Goal: Task Accomplishment & Management: Complete application form

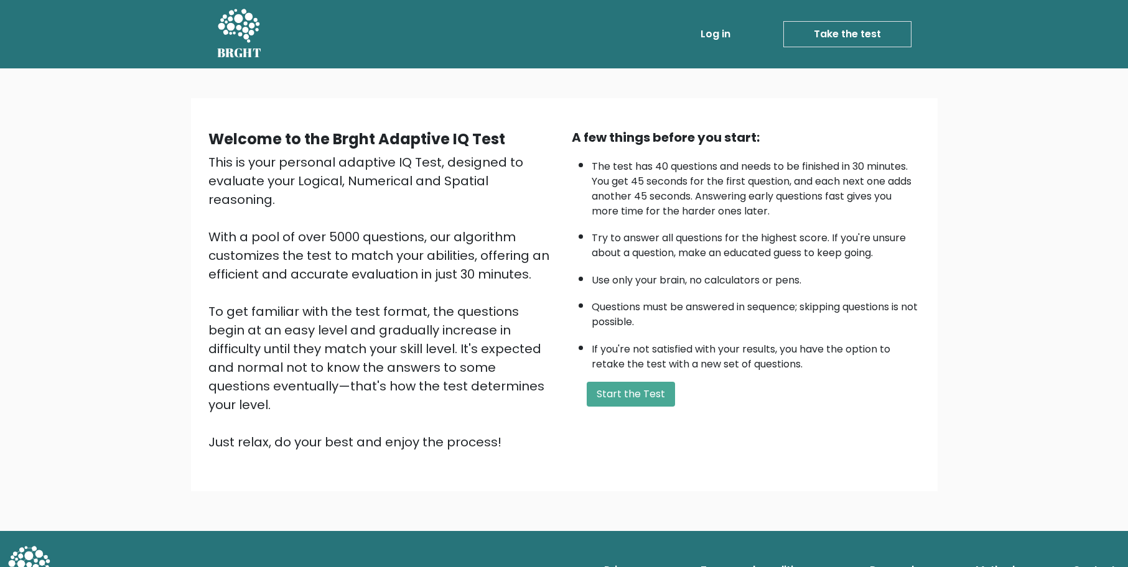
click at [848, 36] on link "Take the test" at bounding box center [847, 34] width 128 height 26
click at [634, 396] on button "Start the Test" at bounding box center [631, 394] width 88 height 25
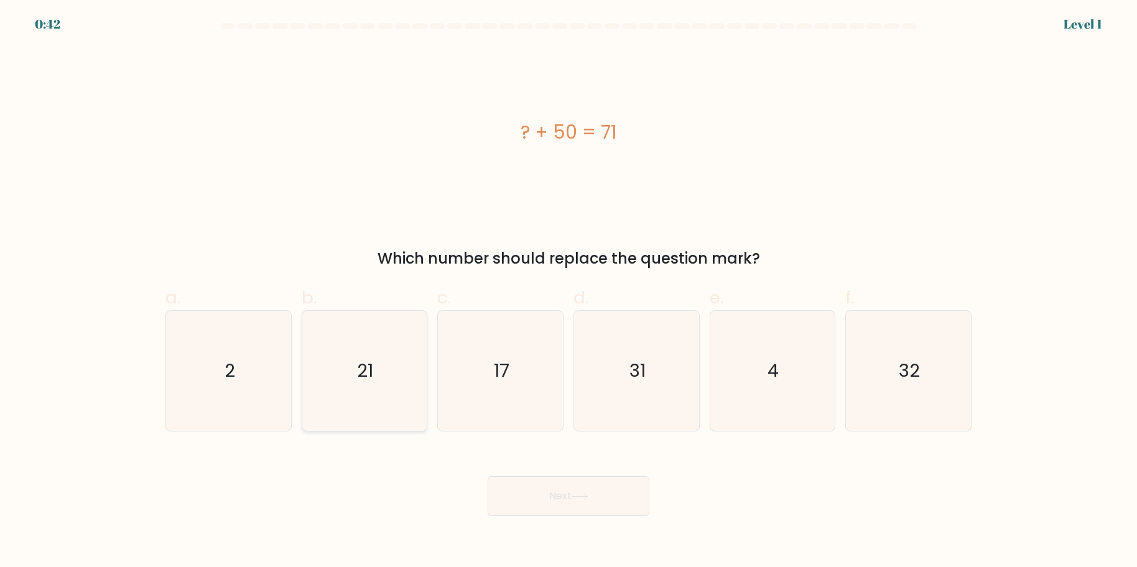
click at [384, 362] on icon "21" at bounding box center [364, 371] width 120 height 120
click at [569, 292] on input "b. 21" at bounding box center [569, 288] width 1 height 8
radio input "true"
click at [559, 491] on button "Next" at bounding box center [569, 497] width 162 height 40
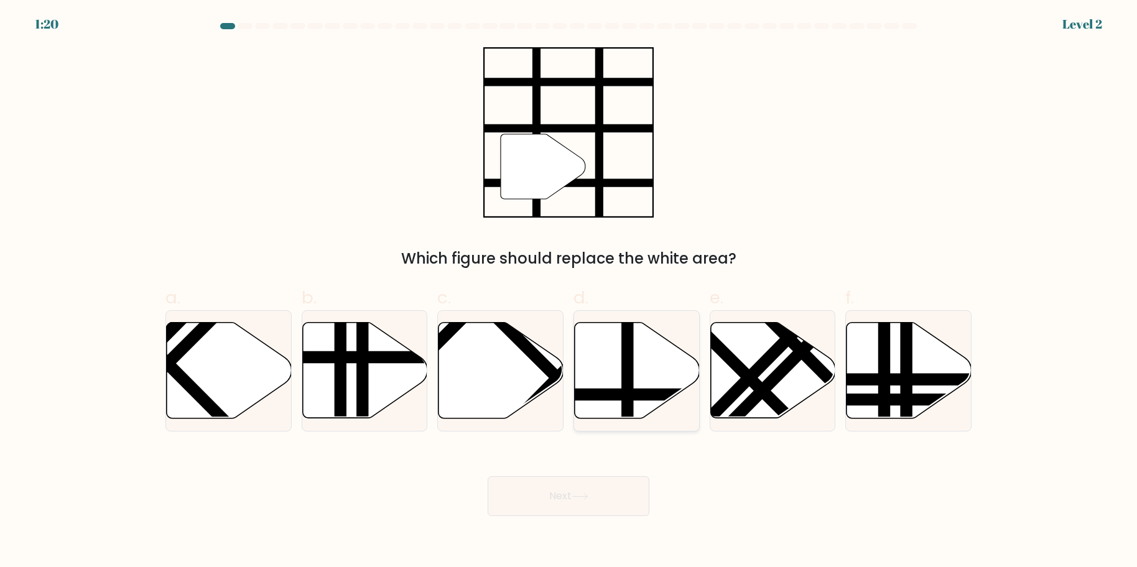
click at [628, 377] on line at bounding box center [628, 320] width 0 height 252
click at [569, 292] on input "d." at bounding box center [569, 288] width 1 height 8
radio input "true"
click at [607, 504] on button "Next" at bounding box center [569, 497] width 162 height 40
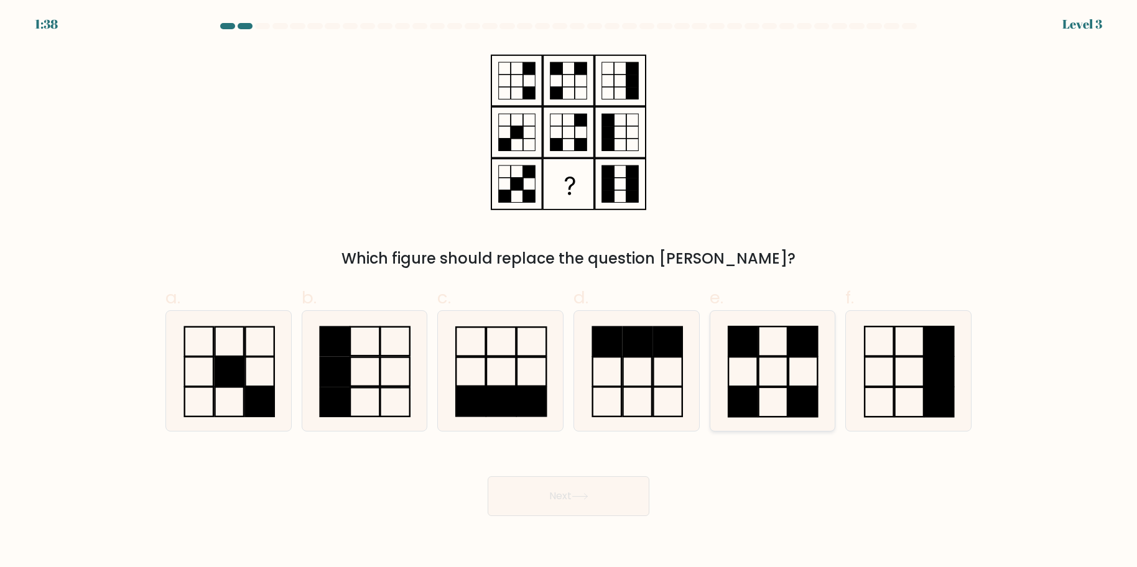
click at [789, 361] on rect at bounding box center [803, 371] width 29 height 29
click at [569, 292] on input "e." at bounding box center [569, 288] width 1 height 8
radio input "true"
click at [585, 501] on button "Next" at bounding box center [569, 497] width 162 height 40
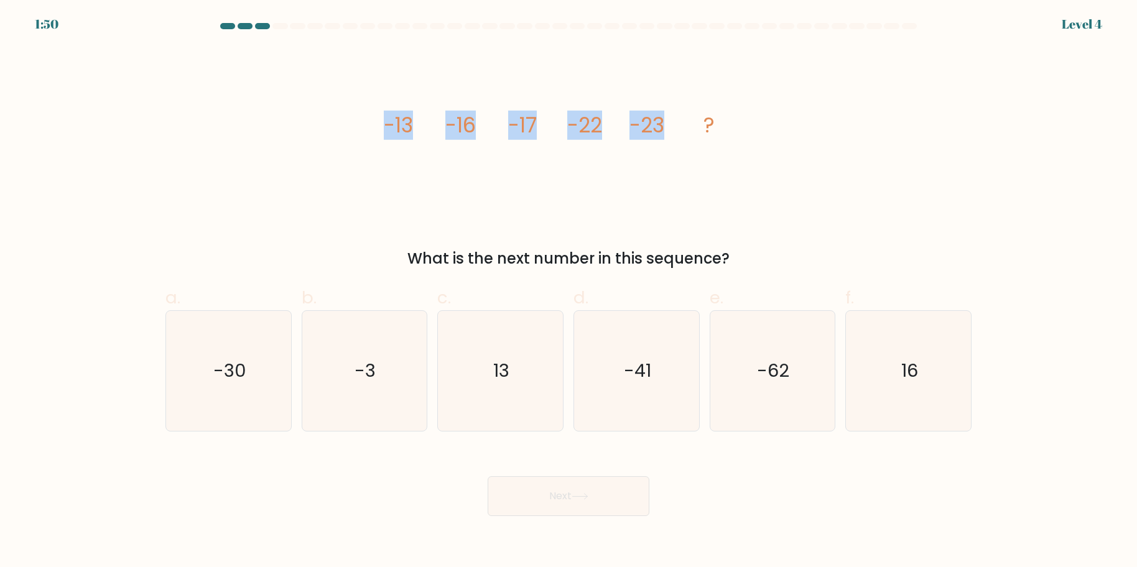
drag, startPoint x: 664, startPoint y: 123, endPoint x: 381, endPoint y: 123, distance: 283.0
click at [381, 123] on div "image/svg+xml -13 -16 -17 -22 -23 ? What is the next number in this sequence?" at bounding box center [568, 158] width 821 height 223
copy g "-13 -16 -17 -22 -23"
click at [236, 371] on text "-30" at bounding box center [229, 370] width 33 height 25
click at [569, 292] on input "a. -30" at bounding box center [569, 288] width 1 height 8
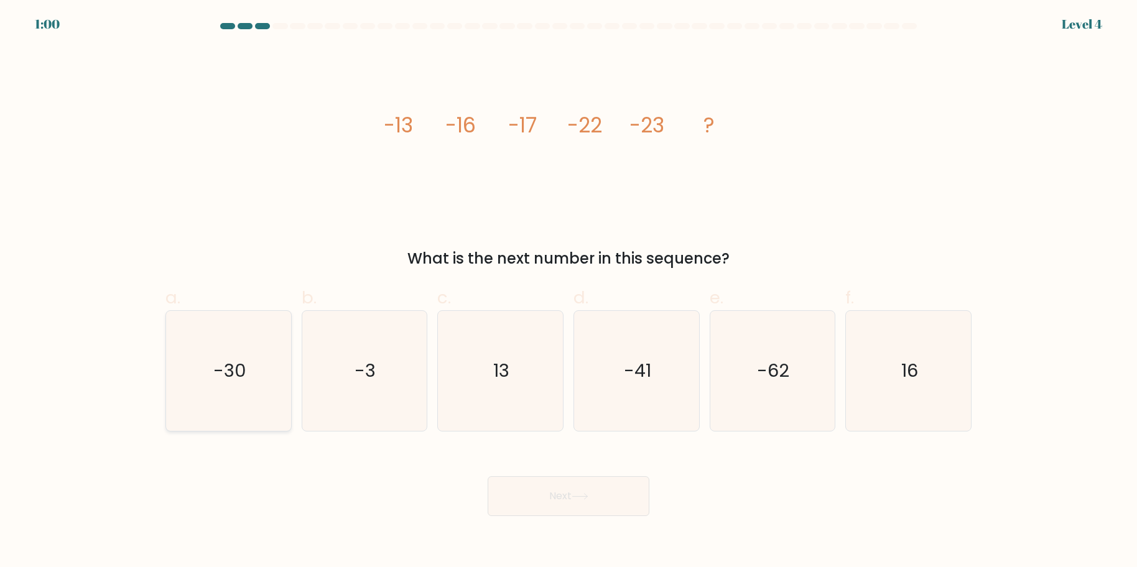
radio input "true"
click at [582, 502] on button "Next" at bounding box center [569, 497] width 162 height 40
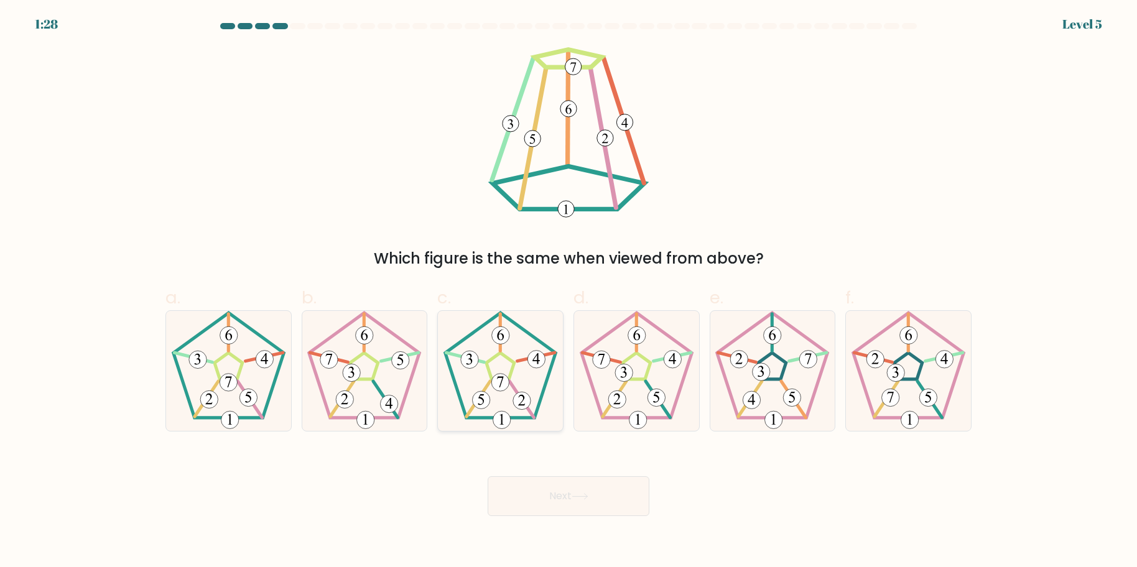
click at [501, 374] on 422 at bounding box center [499, 382] width 17 height 17
click at [569, 292] on input "c." at bounding box center [569, 288] width 1 height 8
radio input "true"
click at [575, 499] on icon at bounding box center [580, 496] width 17 height 7
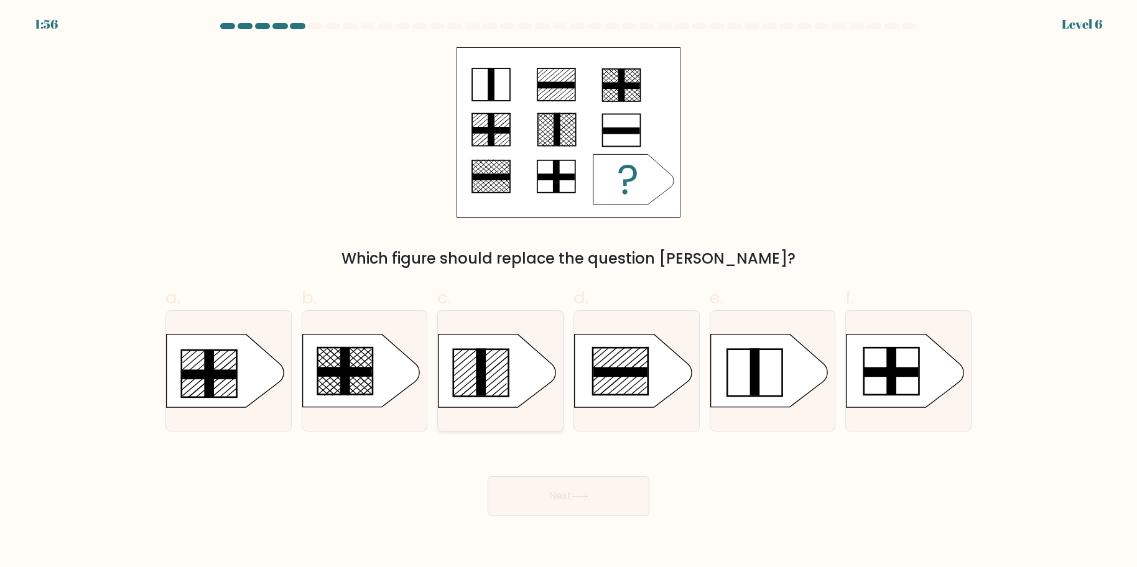
click at [500, 368] on icon at bounding box center [497, 371] width 117 height 73
click at [569, 292] on input "c." at bounding box center [569, 288] width 1 height 8
radio input "true"
click at [570, 488] on button "Next" at bounding box center [569, 497] width 162 height 40
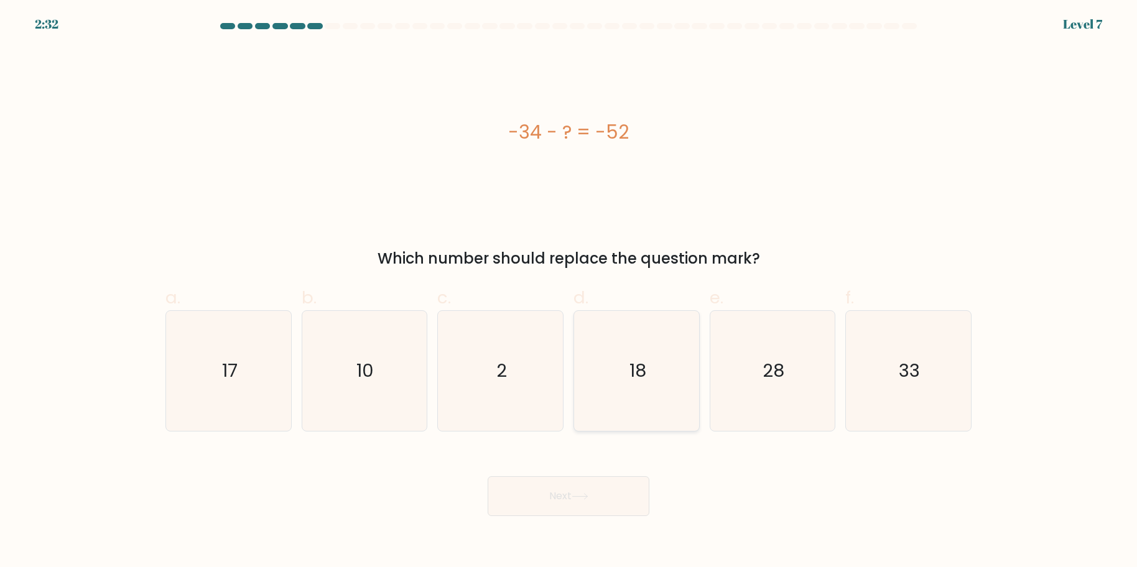
click at [638, 365] on text "18" at bounding box center [638, 370] width 17 height 25
click at [569, 292] on input "d. 18" at bounding box center [569, 288] width 1 height 8
radio input "true"
click at [573, 495] on button "Next" at bounding box center [569, 497] width 162 height 40
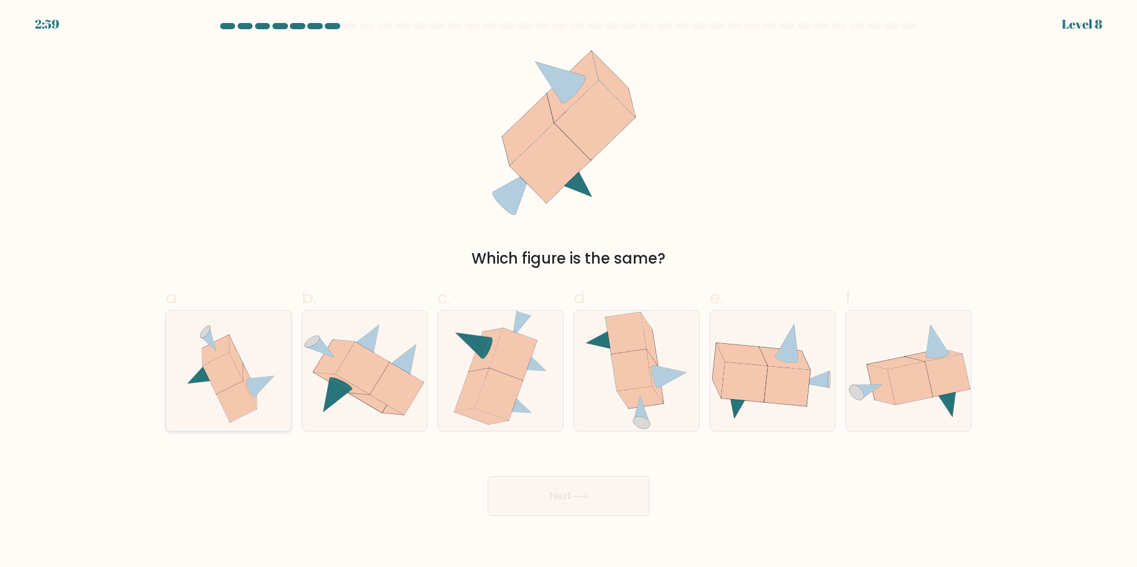
click at [230, 368] on icon at bounding box center [223, 374] width 40 height 42
click at [569, 292] on input "a." at bounding box center [569, 288] width 1 height 8
radio input "true"
click at [571, 489] on button "Next" at bounding box center [569, 497] width 162 height 40
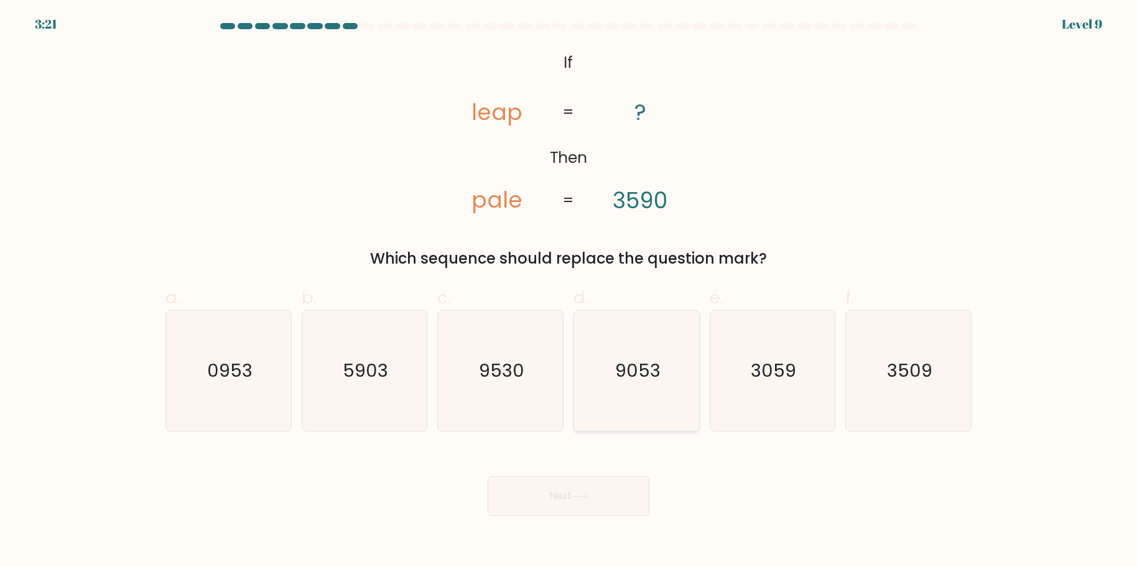
click at [644, 366] on text "9053" at bounding box center [637, 370] width 45 height 25
click at [569, 292] on input "d. 9053" at bounding box center [569, 288] width 1 height 8
radio input "true"
click at [589, 486] on button "Next" at bounding box center [569, 497] width 162 height 40
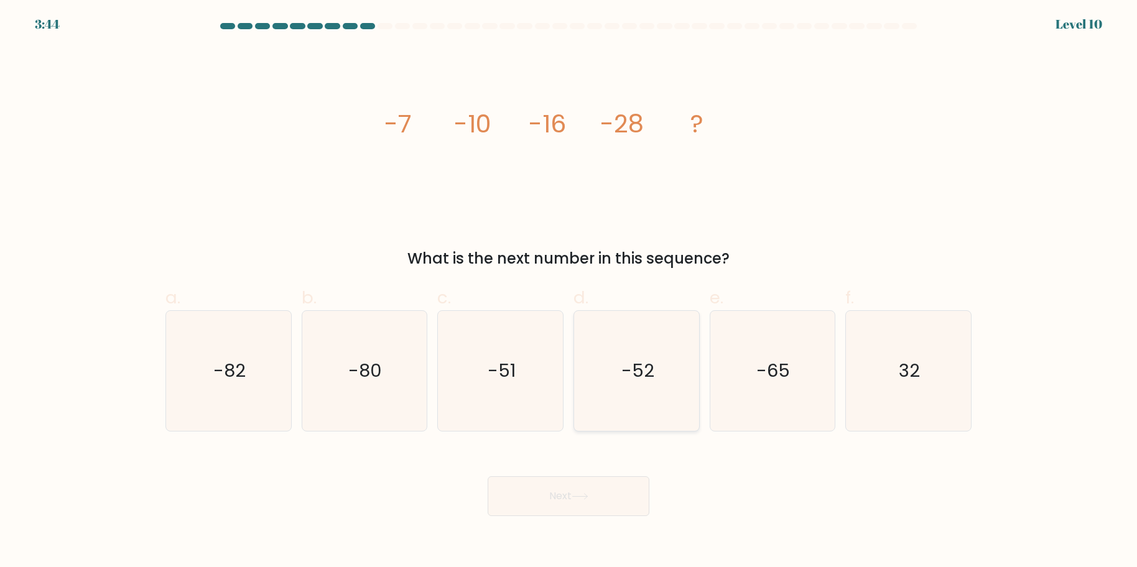
click at [645, 363] on text "-52" at bounding box center [637, 370] width 33 height 25
click at [569, 292] on input "d. -52" at bounding box center [569, 288] width 1 height 8
radio input "true"
click at [563, 493] on button "Next" at bounding box center [569, 497] width 162 height 40
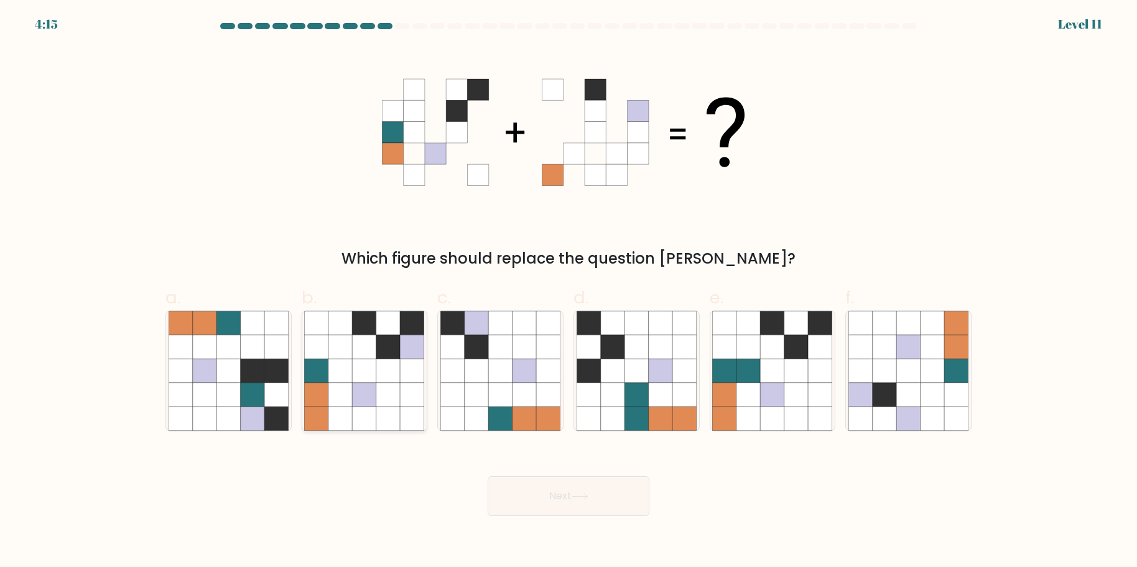
click at [322, 407] on icon at bounding box center [317, 419] width 24 height 24
click at [569, 292] on input "b." at bounding box center [569, 288] width 1 height 8
radio input "true"
click at [625, 483] on button "Next" at bounding box center [569, 497] width 162 height 40
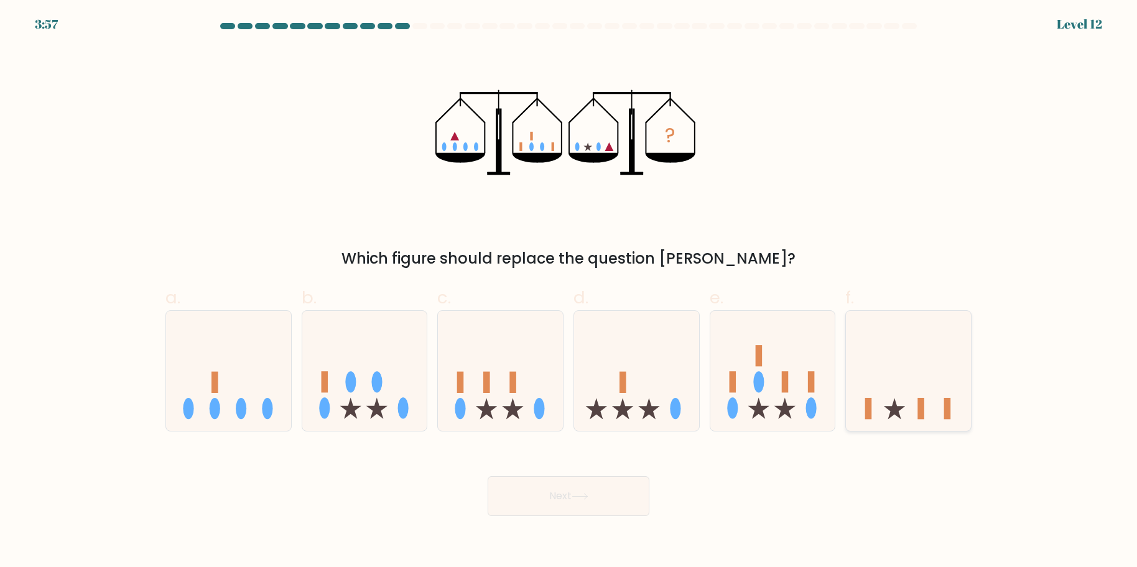
click at [901, 396] on icon at bounding box center [908, 370] width 125 height 103
click at [569, 292] on input "f." at bounding box center [569, 288] width 1 height 8
radio input "true"
click at [588, 495] on icon at bounding box center [580, 496] width 17 height 7
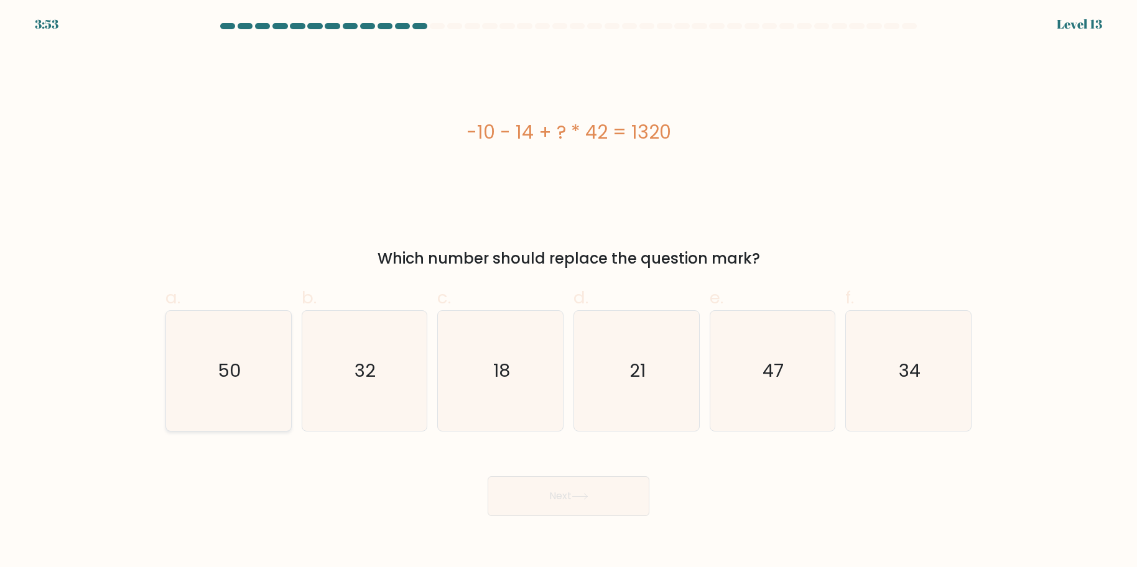
click at [215, 366] on icon "50" at bounding box center [229, 371] width 120 height 120
click at [569, 292] on input "a. 50" at bounding box center [569, 288] width 1 height 8
radio input "true"
click at [764, 366] on text "47" at bounding box center [773, 370] width 21 height 25
click at [569, 292] on input "e. 47" at bounding box center [569, 288] width 1 height 8
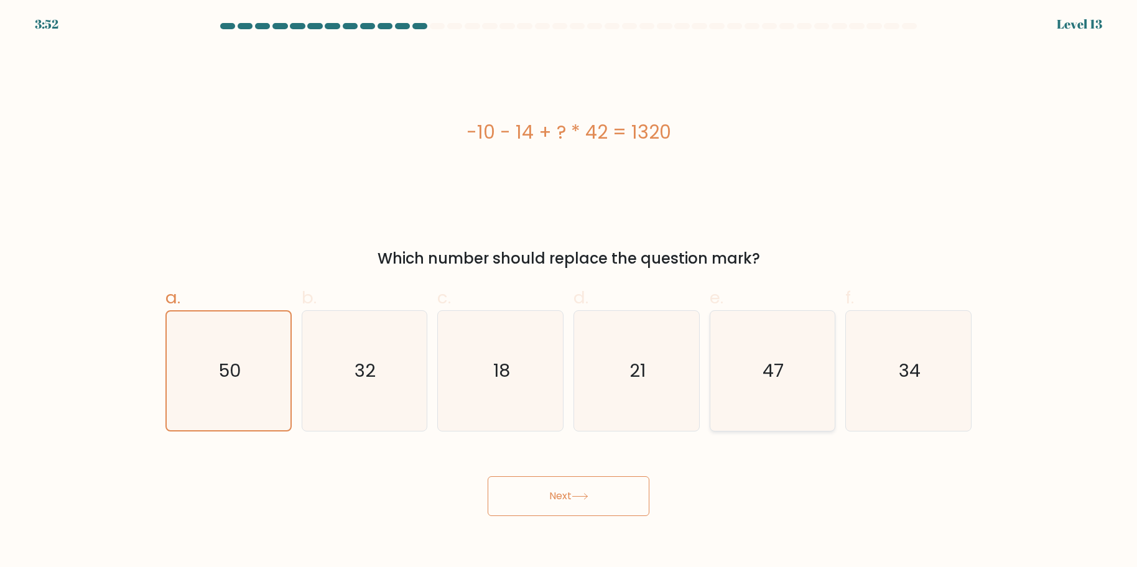
radio input "true"
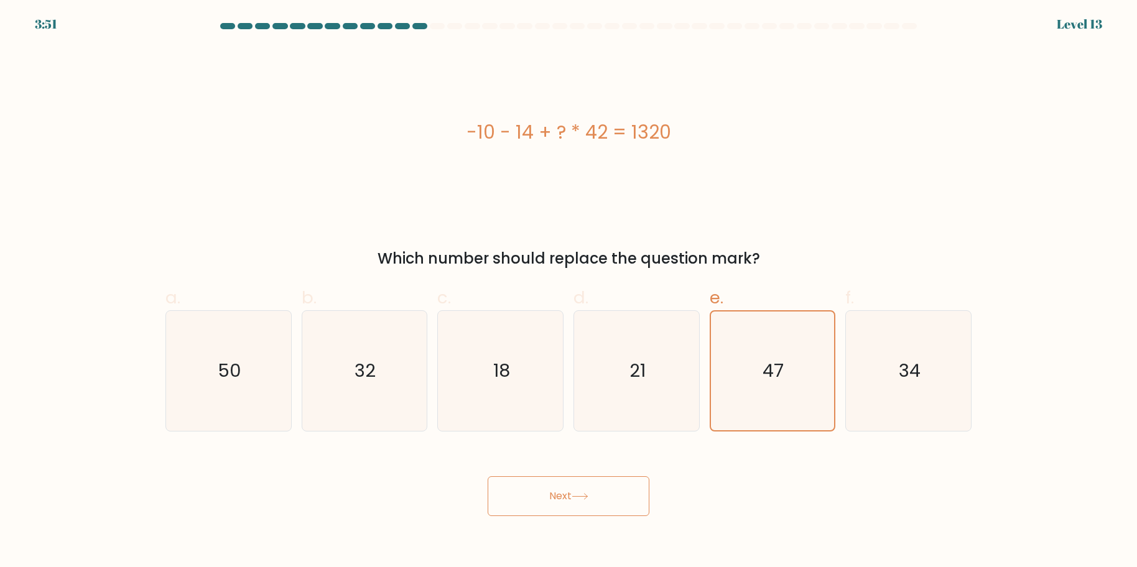
click at [575, 509] on button "Next" at bounding box center [569, 497] width 162 height 40
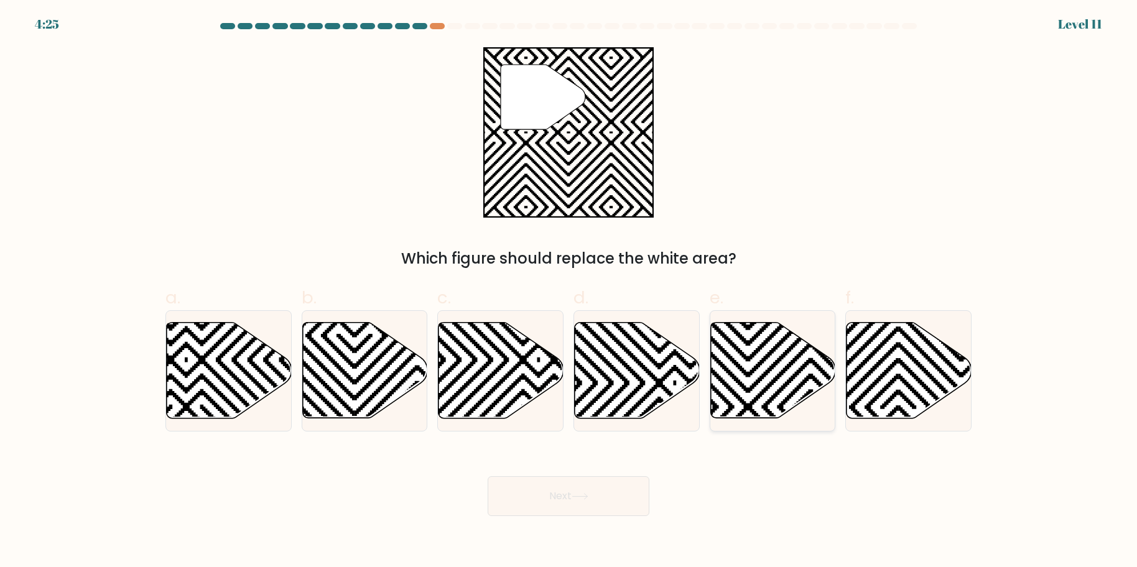
click at [746, 364] on icon at bounding box center [772, 371] width 125 height 96
click at [569, 292] on input "e." at bounding box center [569, 288] width 1 height 8
radio input "true"
click at [597, 491] on button "Next" at bounding box center [569, 497] width 162 height 40
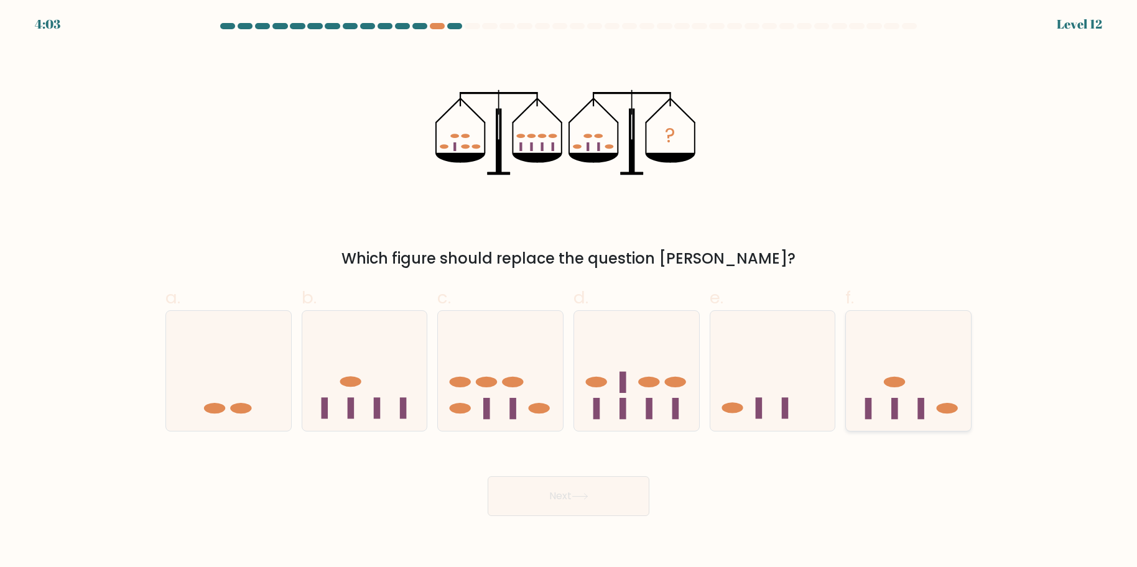
click at [865, 403] on rect at bounding box center [868, 408] width 7 height 21
click at [569, 292] on input "f." at bounding box center [569, 288] width 1 height 8
radio input "true"
click at [385, 401] on icon at bounding box center [364, 370] width 125 height 103
click at [569, 292] on input "b." at bounding box center [569, 288] width 1 height 8
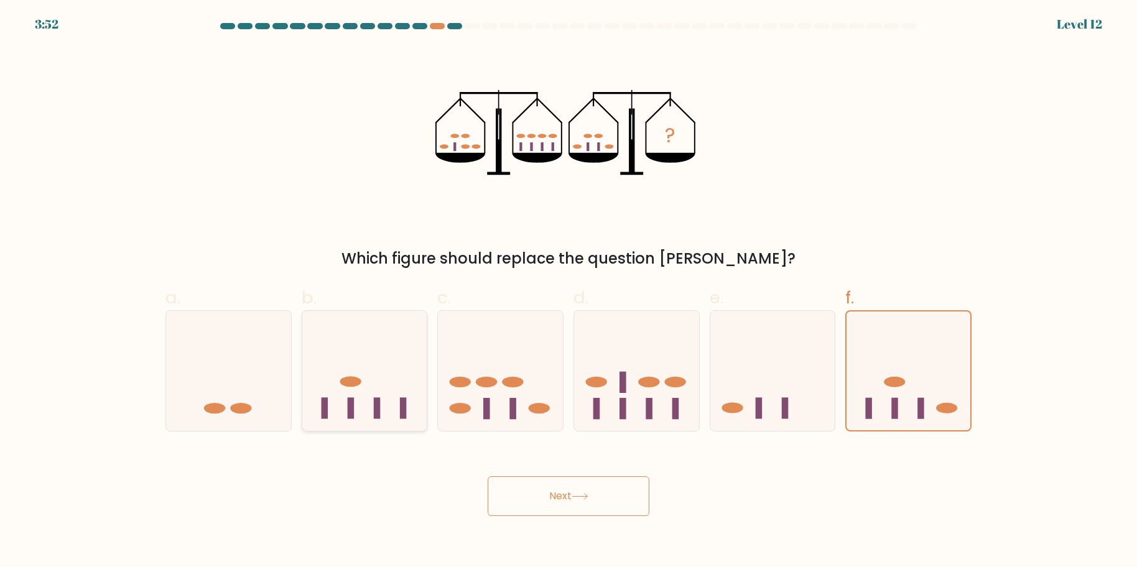
radio input "true"
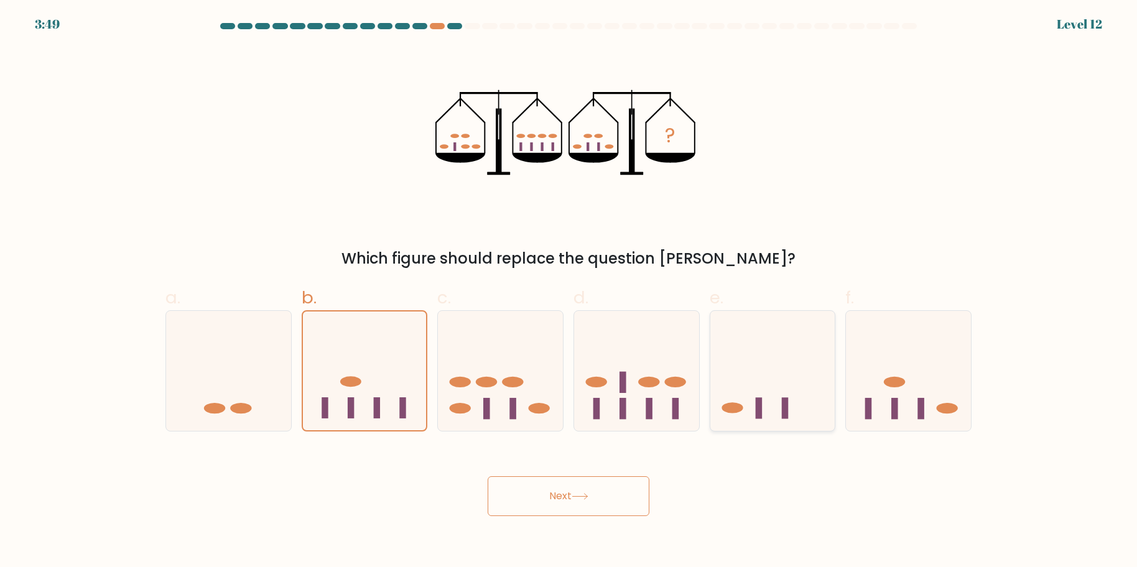
click at [756, 389] on icon at bounding box center [772, 370] width 125 height 103
click at [569, 292] on input "e." at bounding box center [569, 288] width 1 height 8
radio input "true"
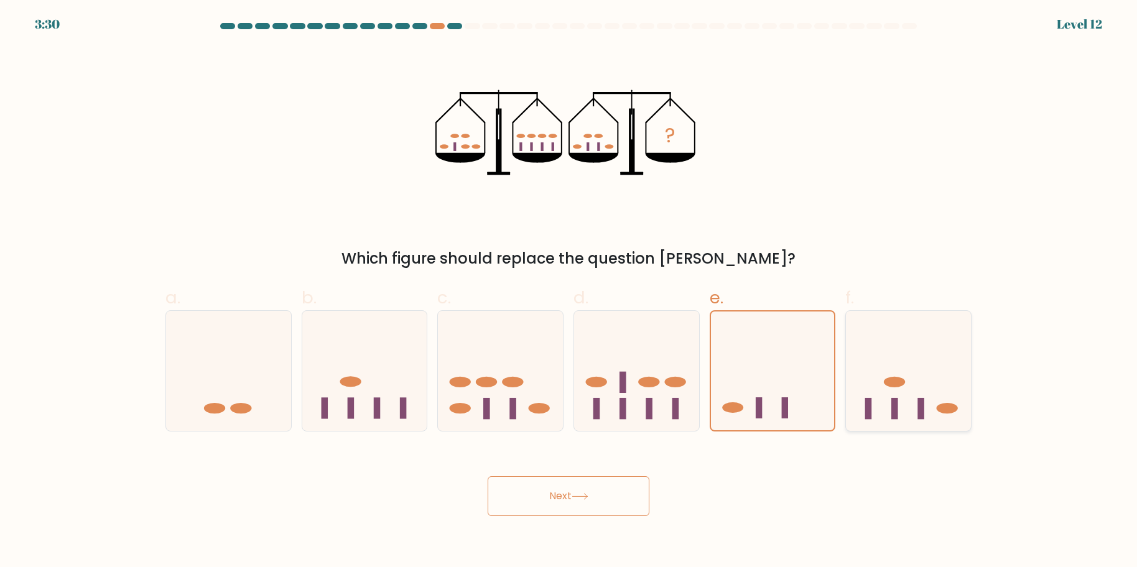
click at [889, 393] on icon at bounding box center [908, 370] width 125 height 103
click at [569, 292] on input "f." at bounding box center [569, 288] width 1 height 8
radio input "true"
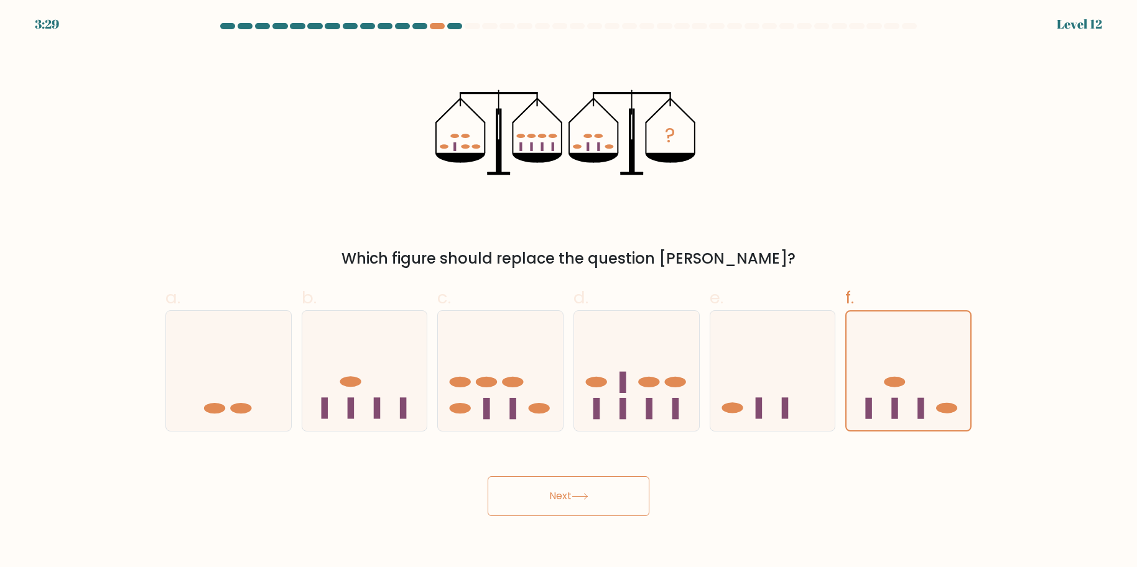
click at [559, 490] on button "Next" at bounding box center [569, 497] width 162 height 40
